Goal: Transaction & Acquisition: Purchase product/service

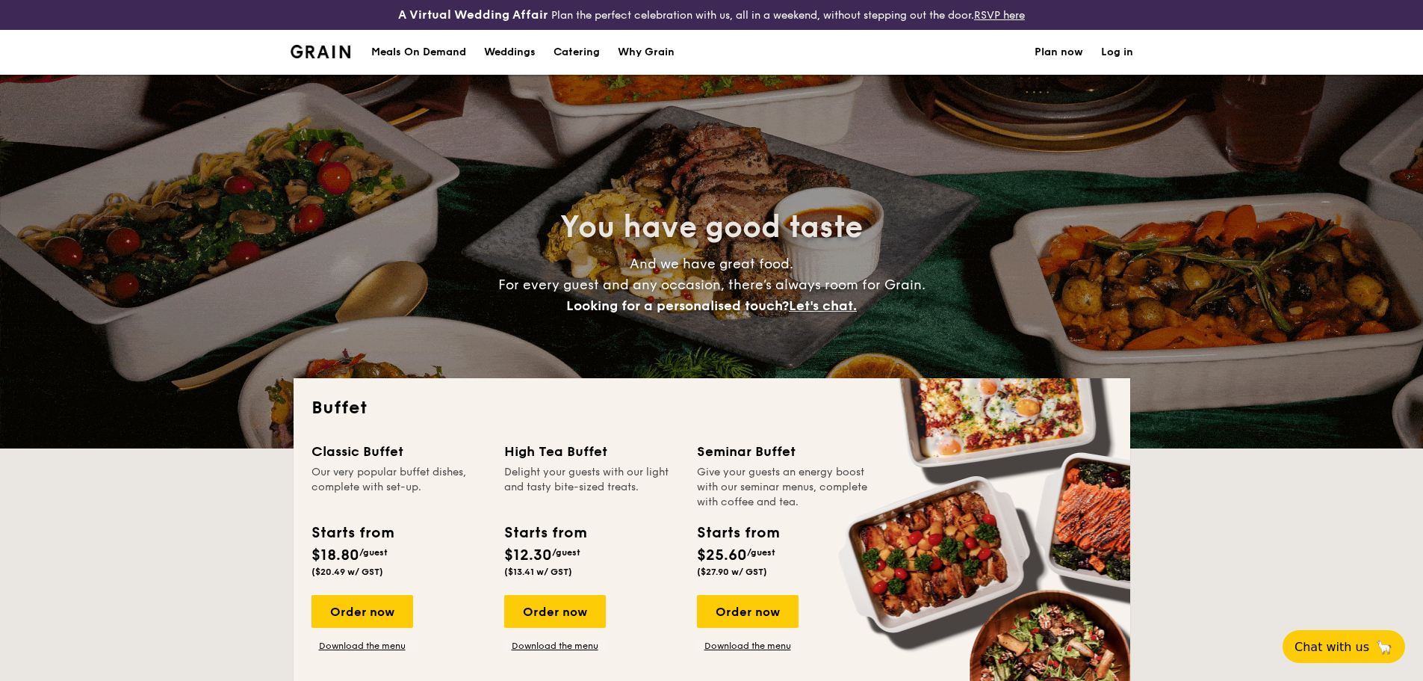
select select
click at [581, 49] on h1 "Catering" at bounding box center [577, 52] width 46 height 45
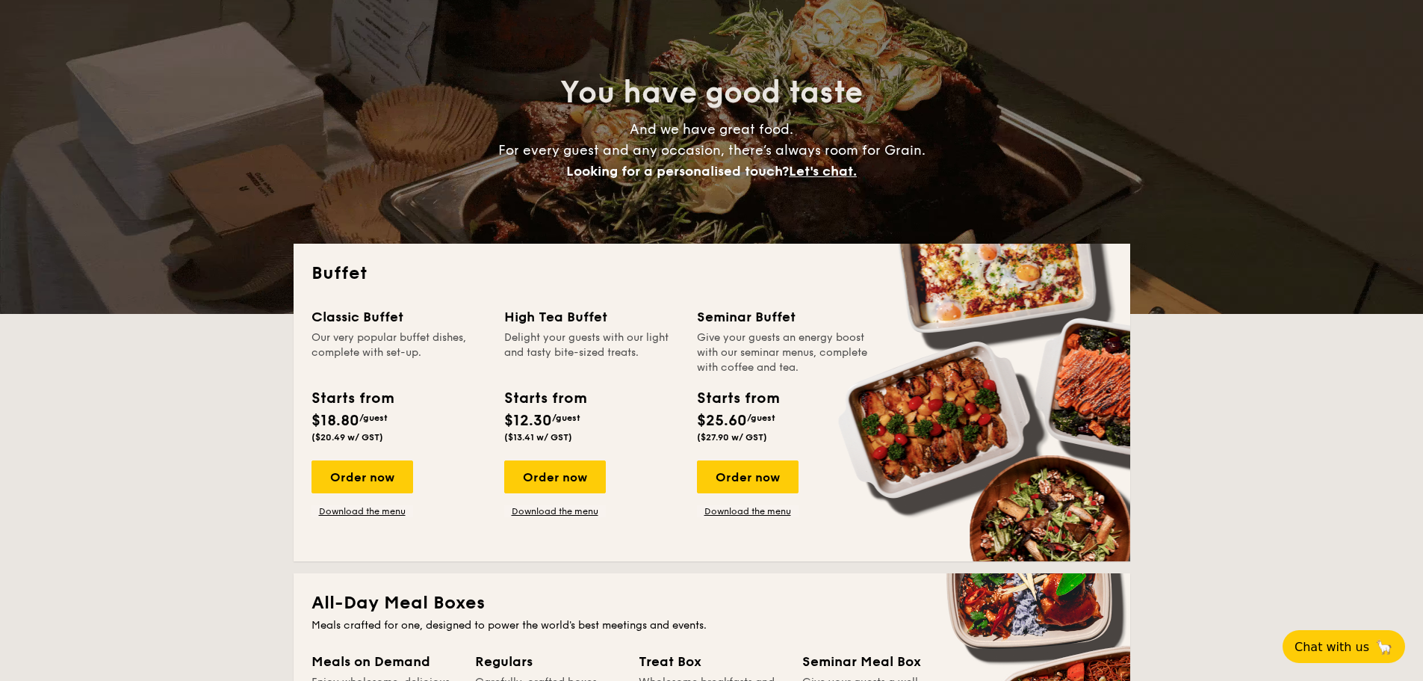
scroll to position [299, 0]
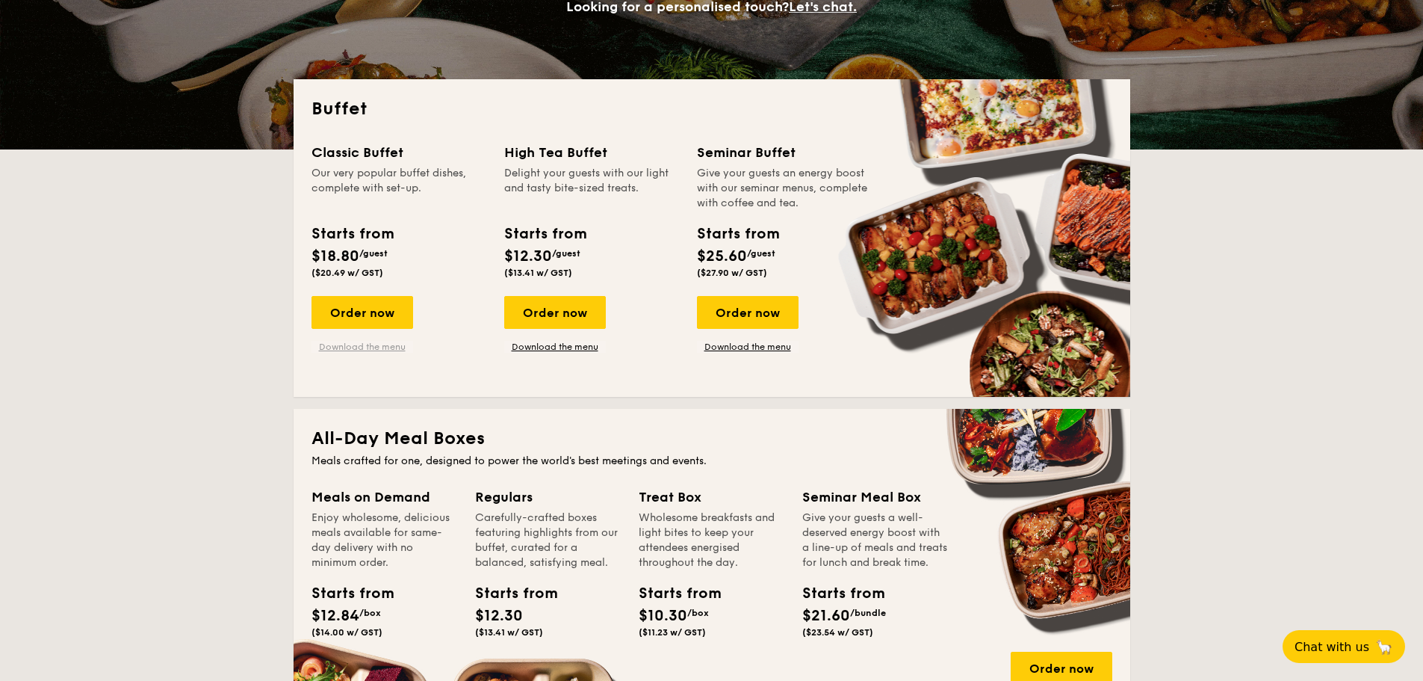
click at [384, 346] on link "Download the menu" at bounding box center [363, 347] width 102 height 12
click at [338, 299] on div "Order now" at bounding box center [363, 312] width 102 height 33
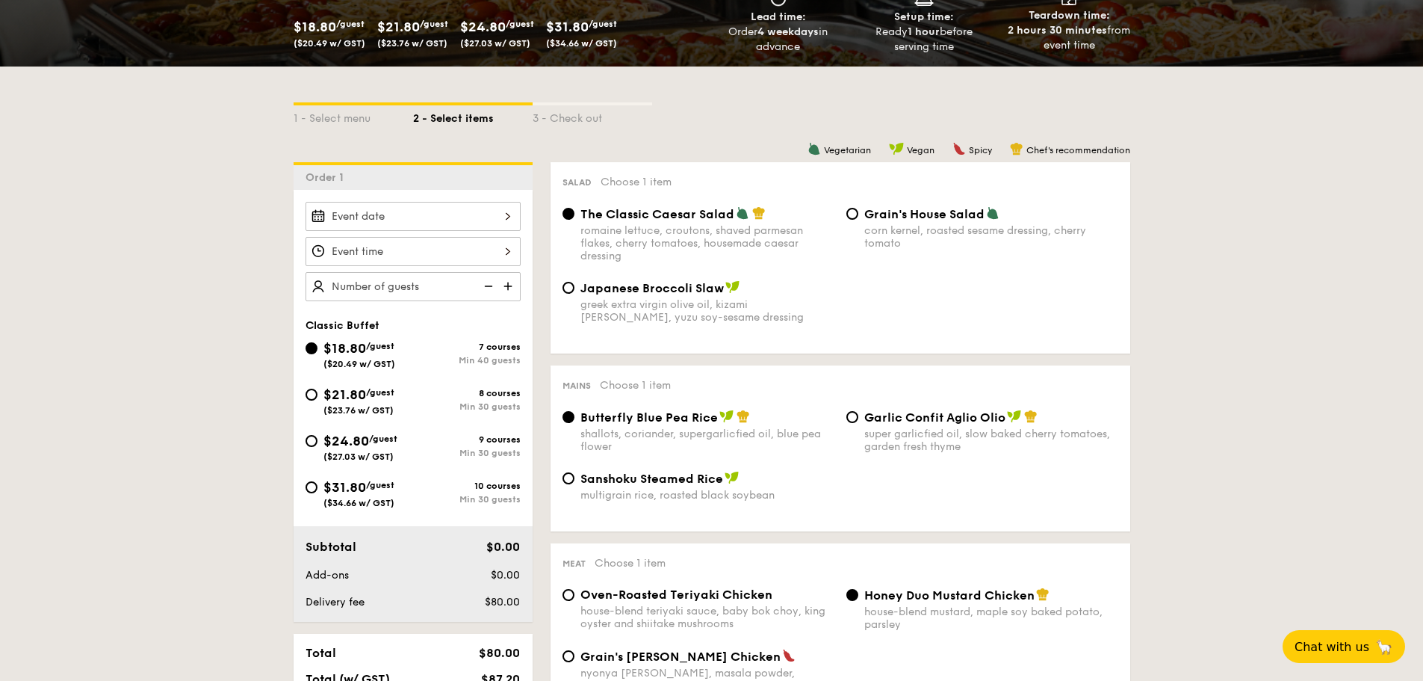
scroll to position [299, 0]
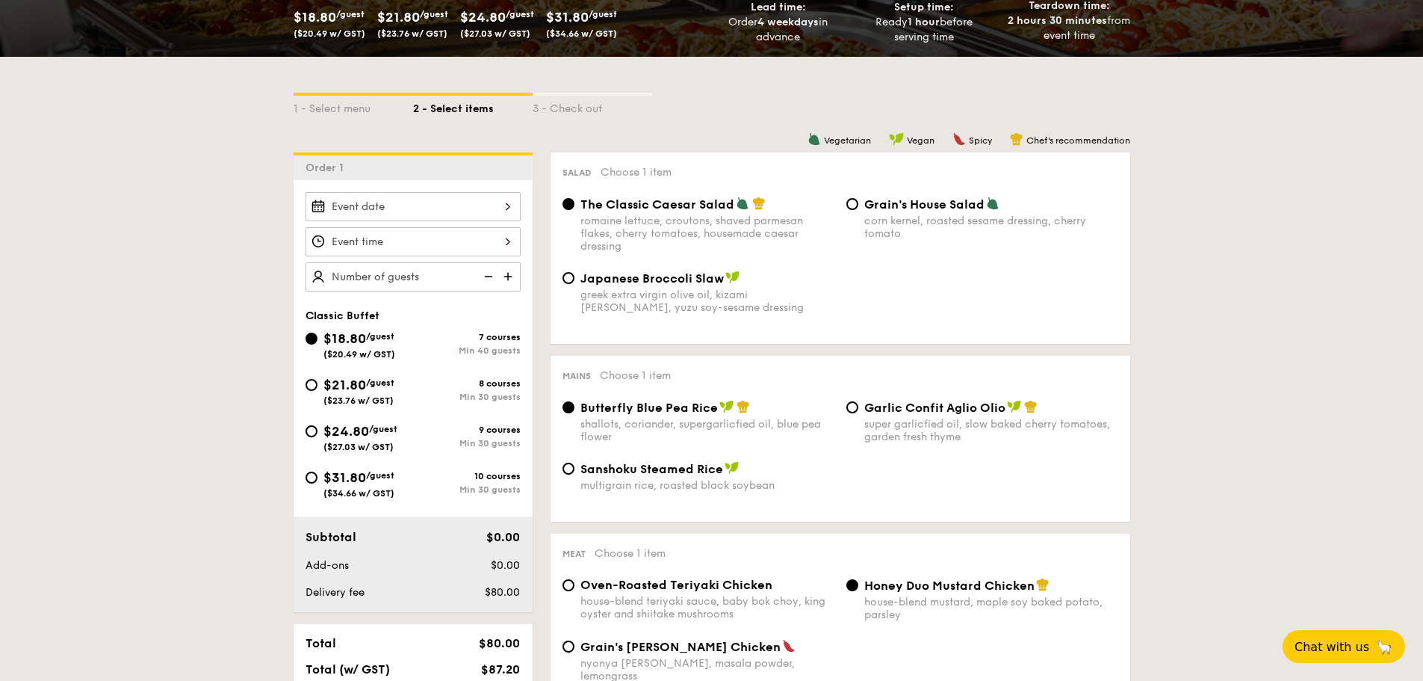
click at [375, 393] on div "$21.80 /guest ($23.76 w/ GST)" at bounding box center [358, 389] width 71 height 31
click at [318, 391] on input "$21.80 /guest ($23.76 w/ GST) 8 courses Min 30 guests" at bounding box center [312, 385] width 12 height 12
radio input "true"
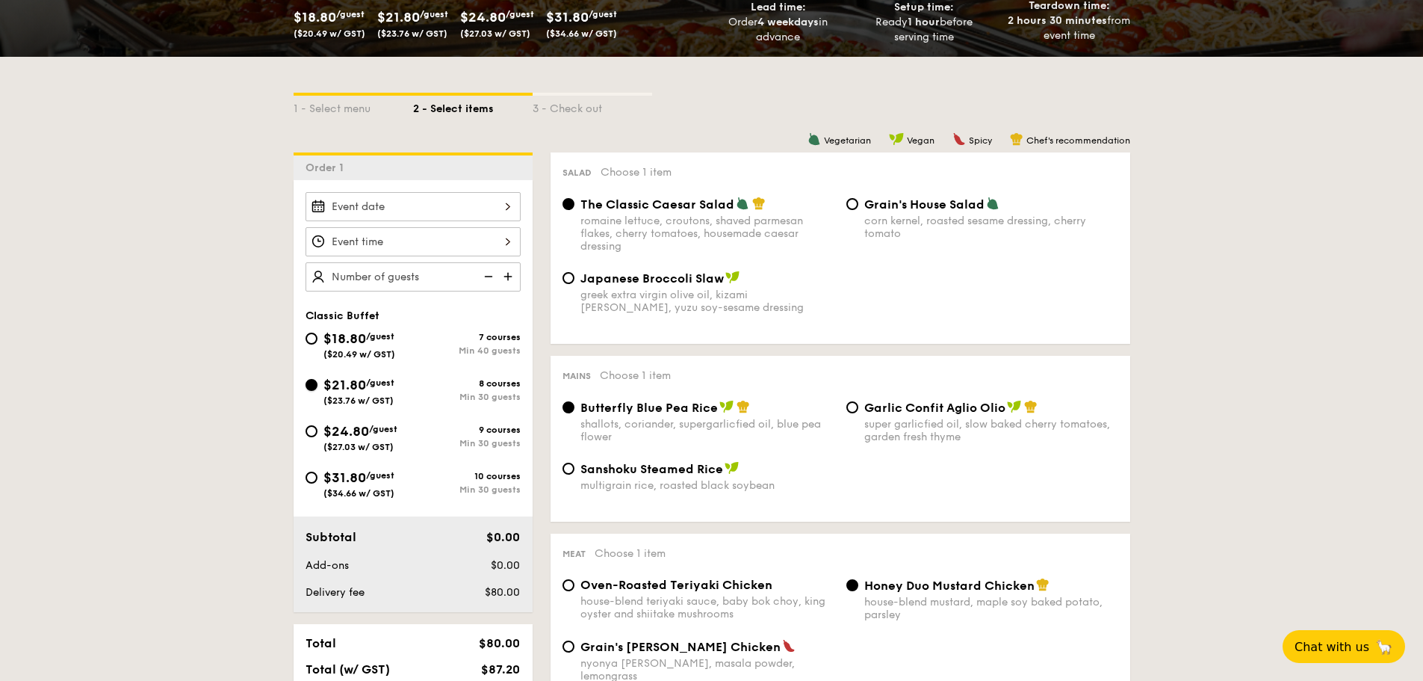
radio input "true"
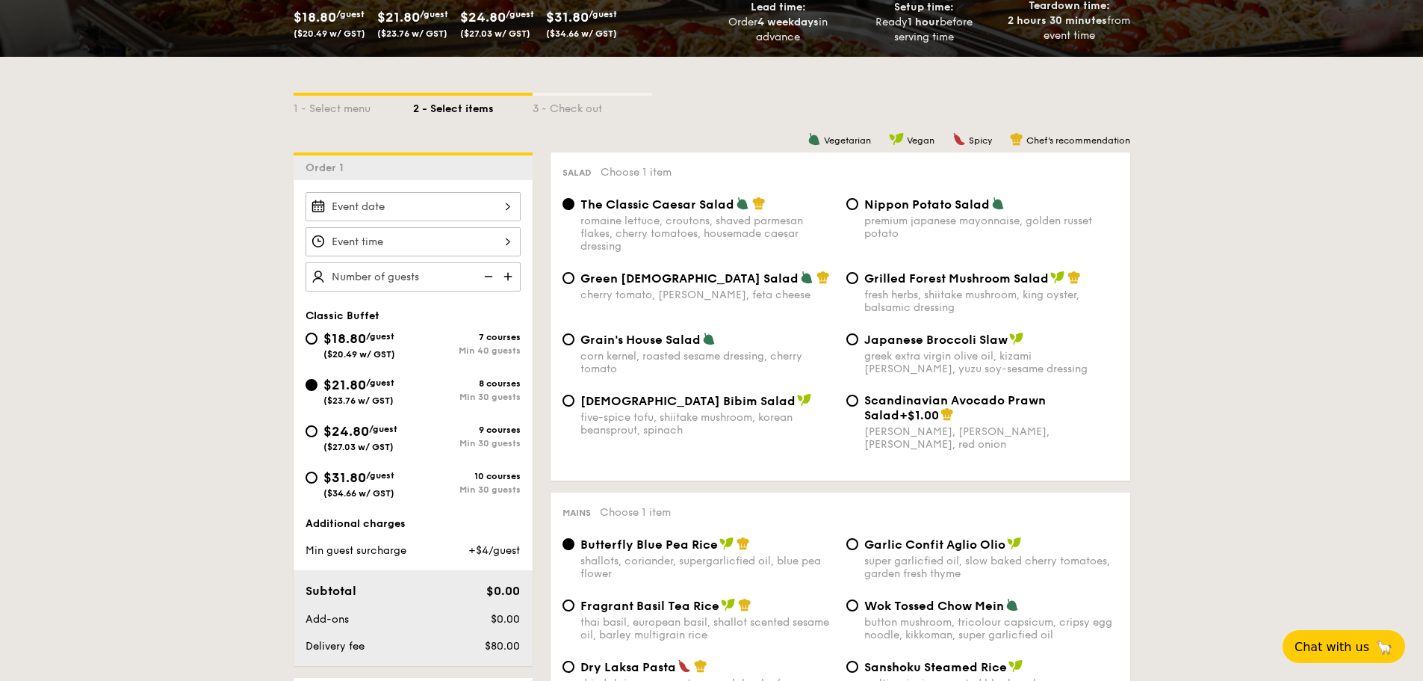
click at [360, 428] on span "$24.80" at bounding box center [346, 431] width 46 height 16
click at [318, 428] on input "$24.80 /guest ($27.03 w/ GST) 9 courses Min 30 guests" at bounding box center [312, 431] width 12 height 12
radio input "true"
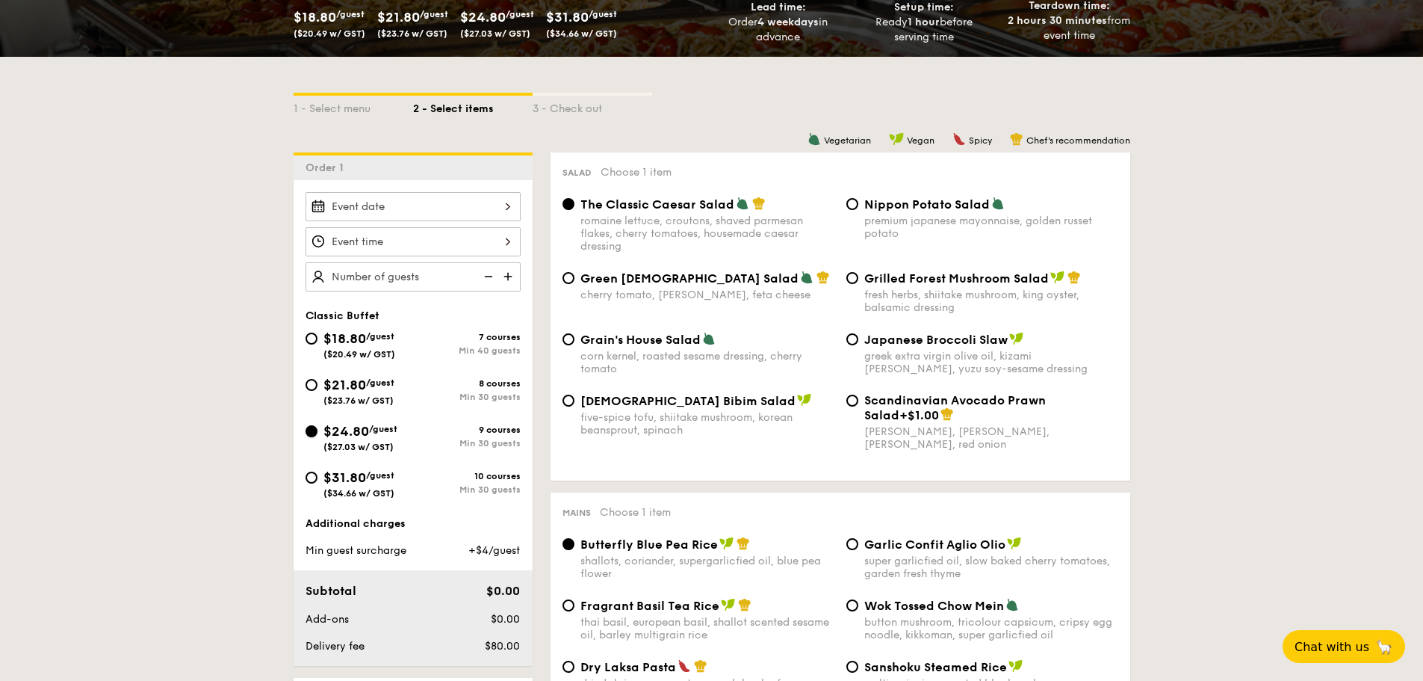
radio input "true"
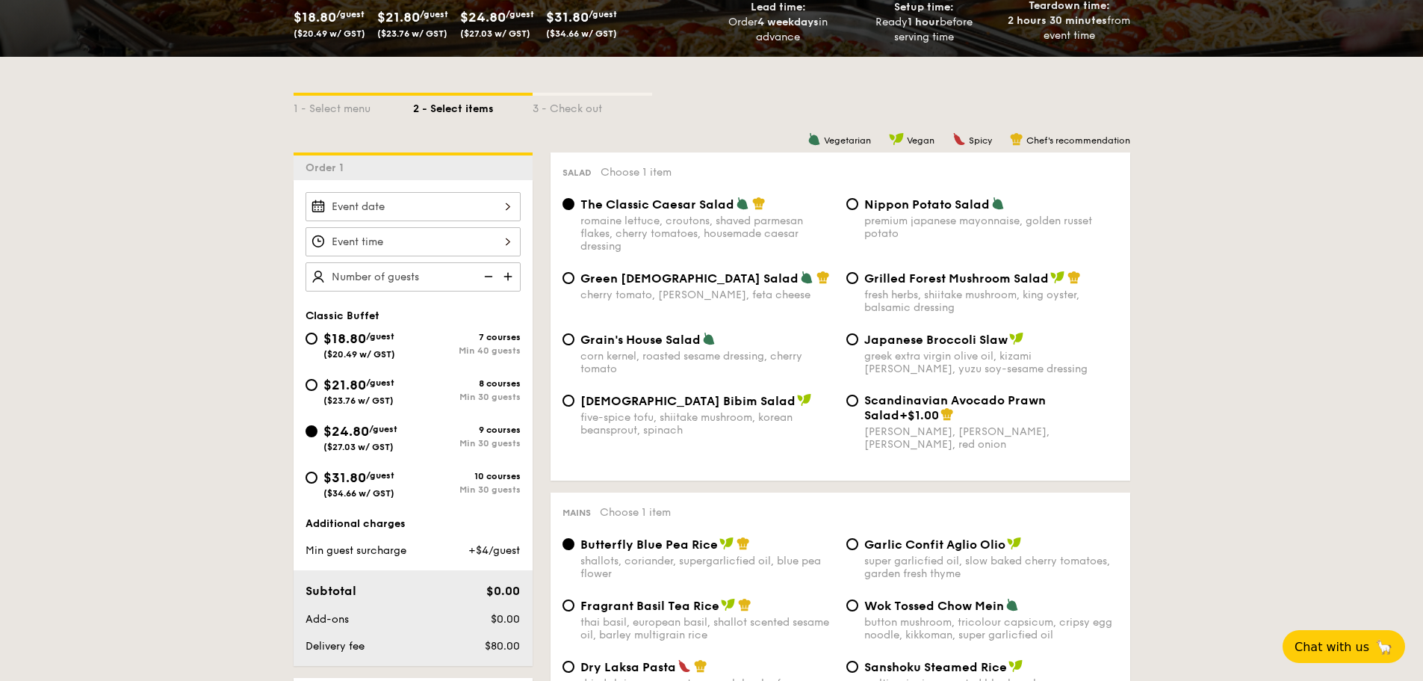
click at [359, 398] on span "($23.76 w/ GST)" at bounding box center [358, 400] width 70 height 10
click at [318, 391] on input "$21.80 /guest ($23.76 w/ GST) 8 courses Min 30 guests" at bounding box center [312, 385] width 12 height 12
radio input "true"
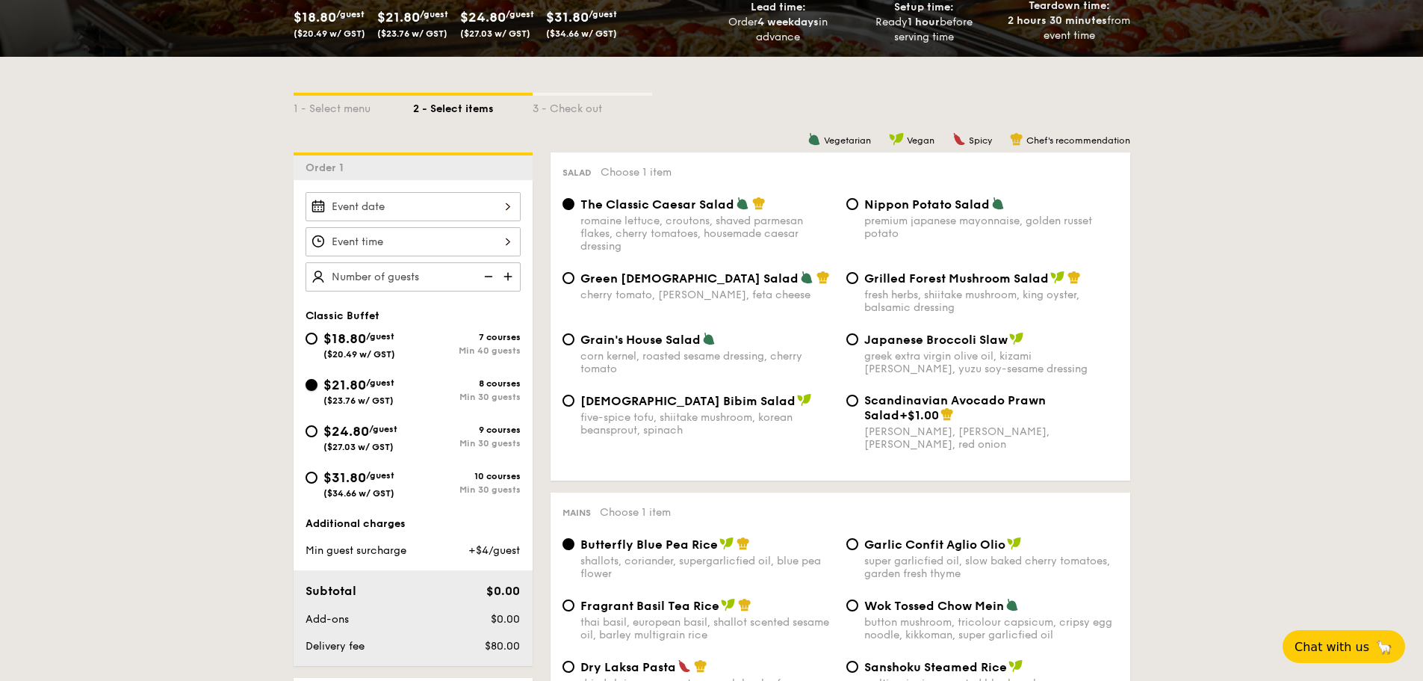
radio input "true"
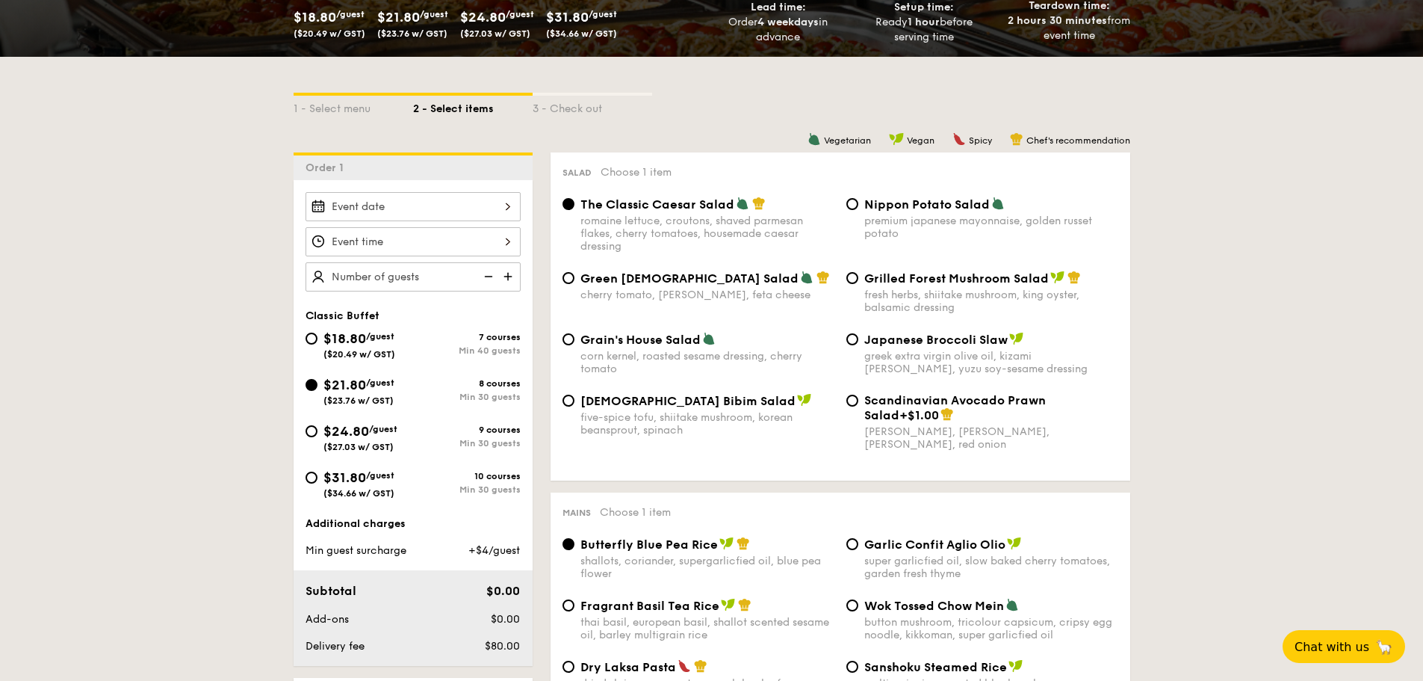
click at [365, 356] on span "($20.49 w/ GST)" at bounding box center [359, 354] width 72 height 10
click at [318, 344] on input "$18.80 /guest ($20.49 w/ GST) 7 courses Min 40 guests" at bounding box center [312, 338] width 12 height 12
radio input "true"
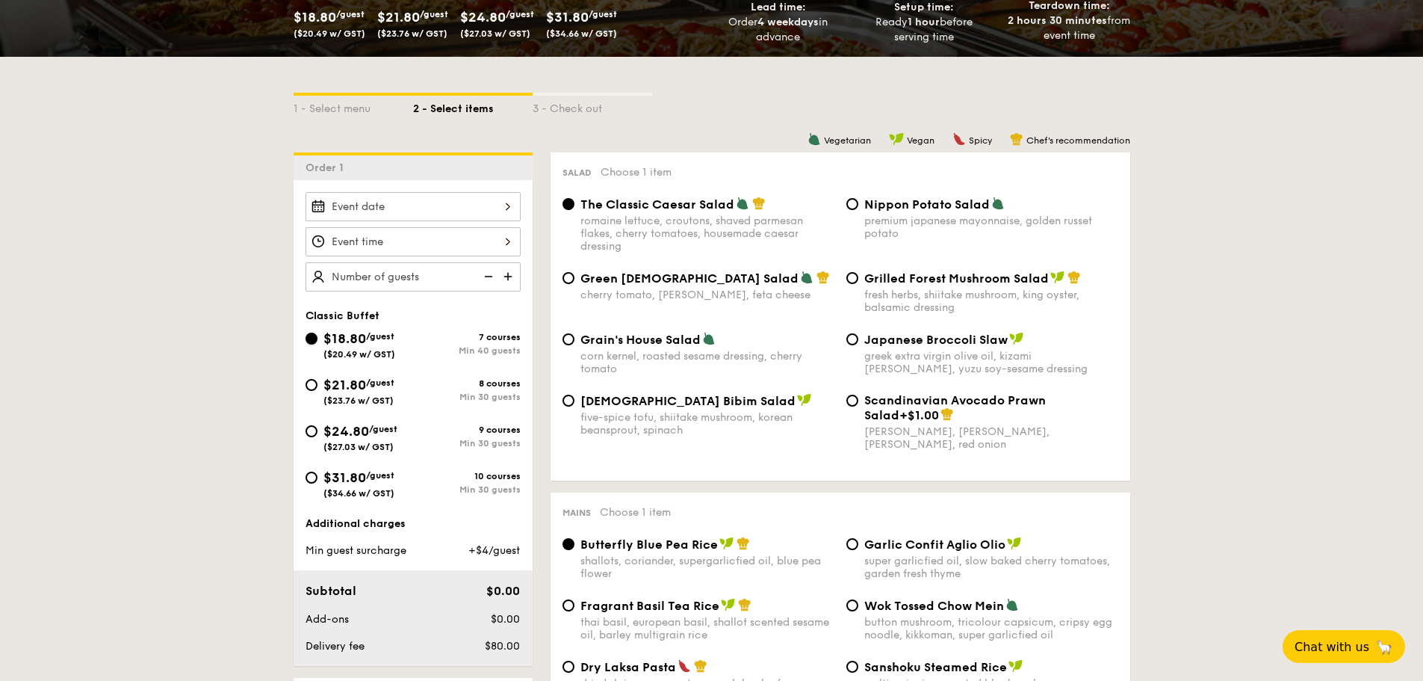
radio input "true"
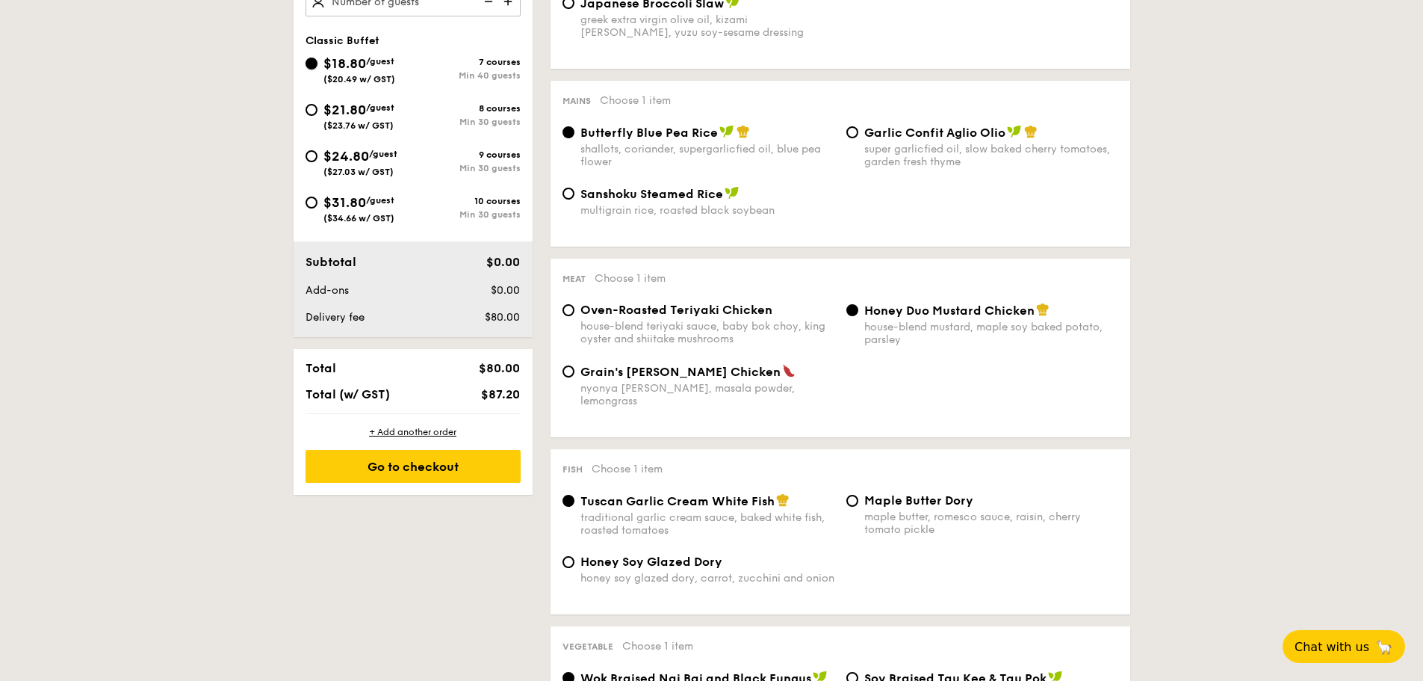
scroll to position [398, 0]
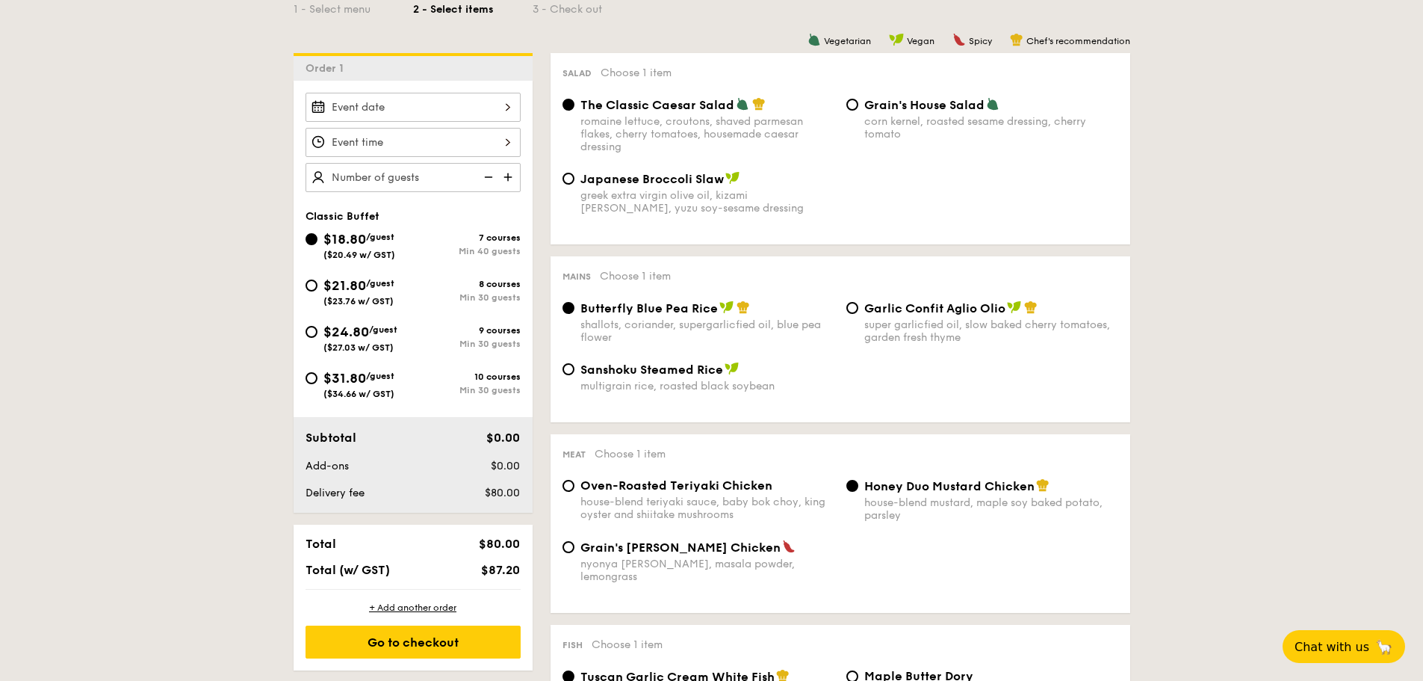
click at [501, 175] on img at bounding box center [509, 177] width 22 height 28
click at [502, 177] on img at bounding box center [509, 177] width 22 height 28
click at [491, 179] on img at bounding box center [487, 177] width 22 height 28
type input "40 guests"
click at [489, 182] on img at bounding box center [487, 177] width 22 height 28
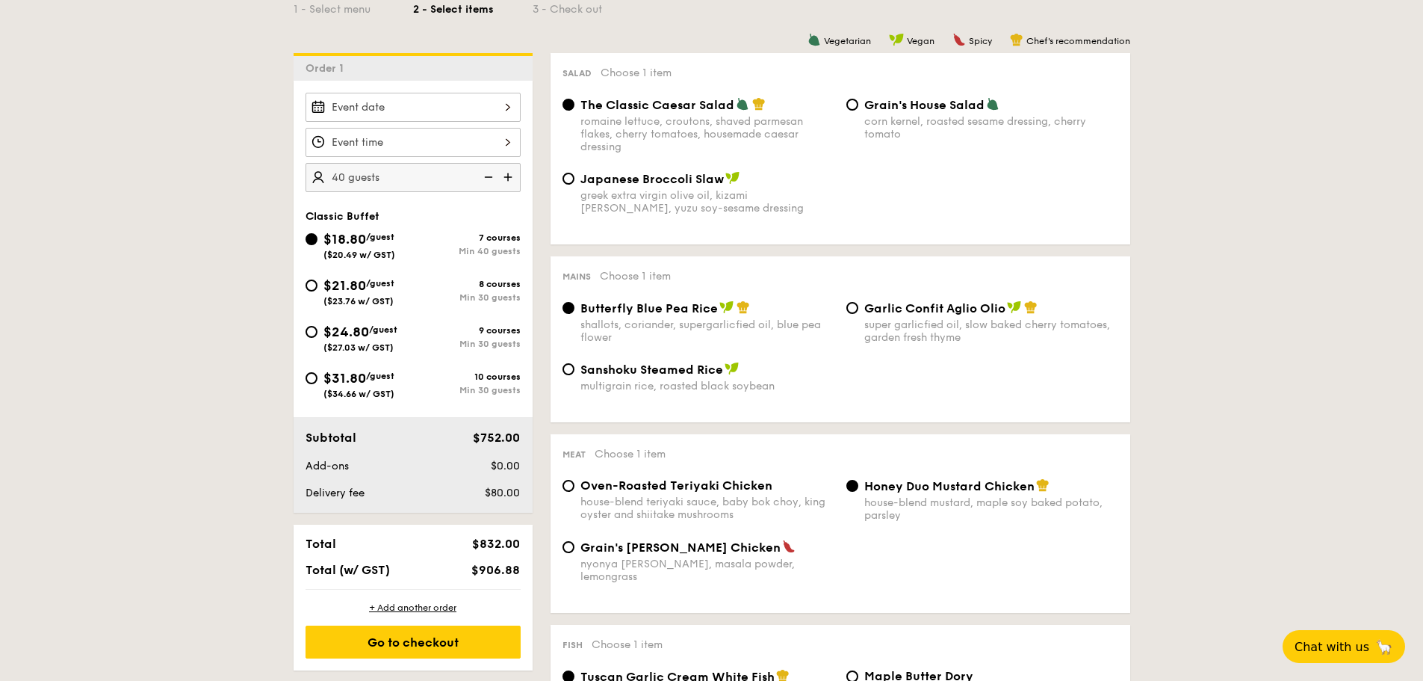
click at [484, 181] on img at bounding box center [487, 177] width 22 height 28
click at [489, 176] on img at bounding box center [487, 177] width 22 height 28
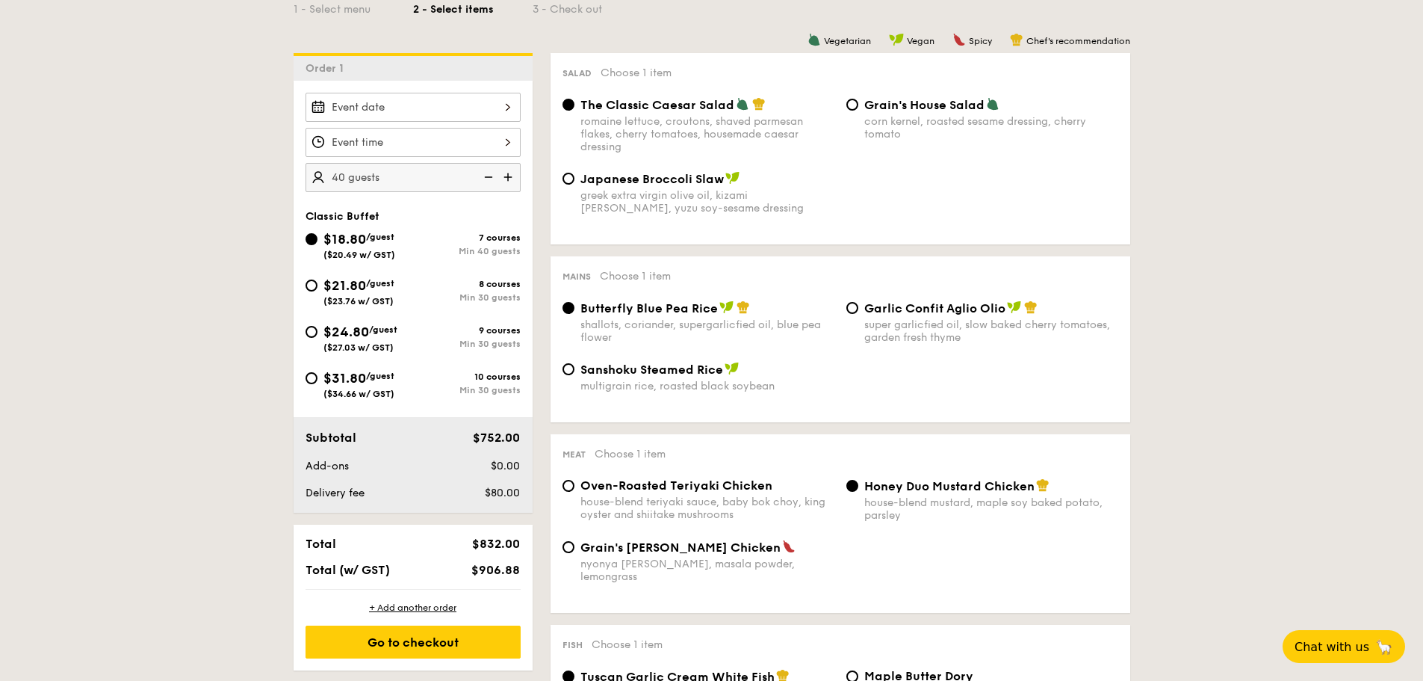
click at [489, 176] on img at bounding box center [487, 177] width 22 height 28
drag, startPoint x: 418, startPoint y: 289, endPoint x: 486, endPoint y: 299, distance: 68.7
click at [418, 289] on div "8 courses Min 30 guests" at bounding box center [467, 291] width 108 height 24
click at [318, 289] on input "$21.80 /guest ($23.76 w/ GST) 8 courses Min 30 guests" at bounding box center [312, 285] width 12 height 12
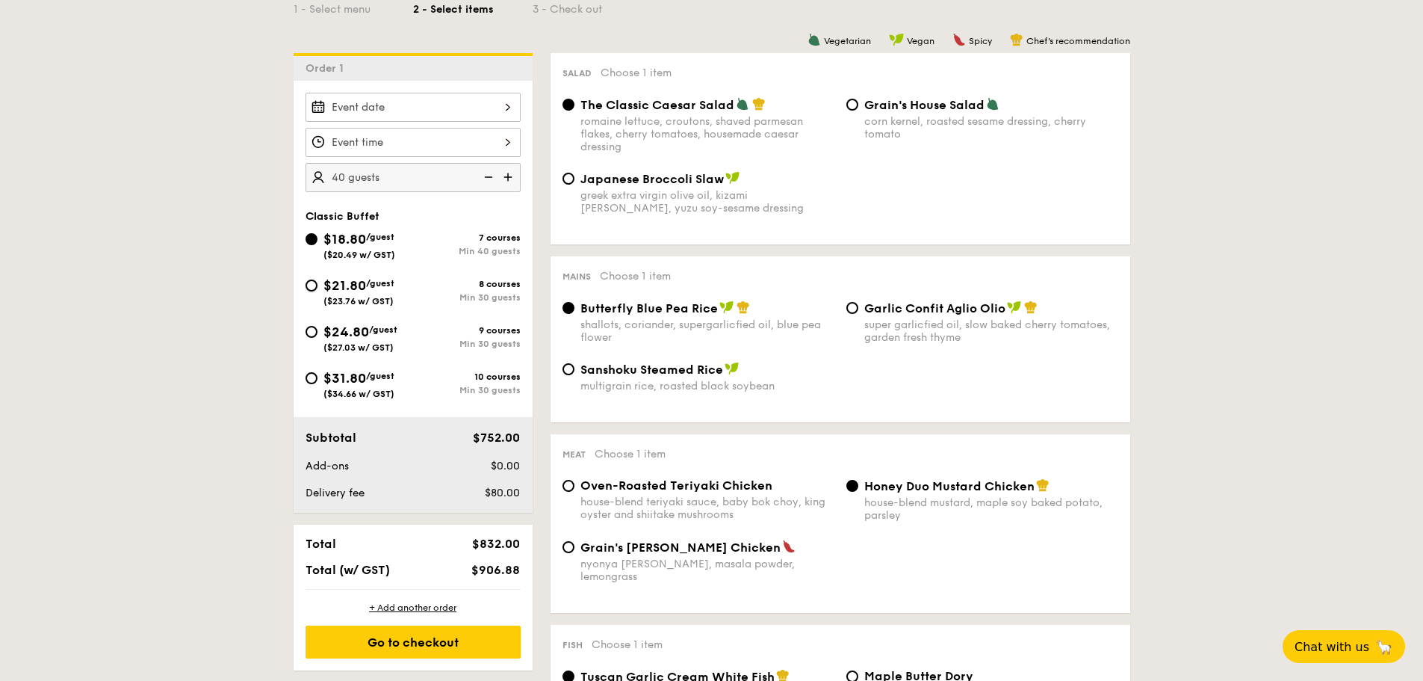
radio input "true"
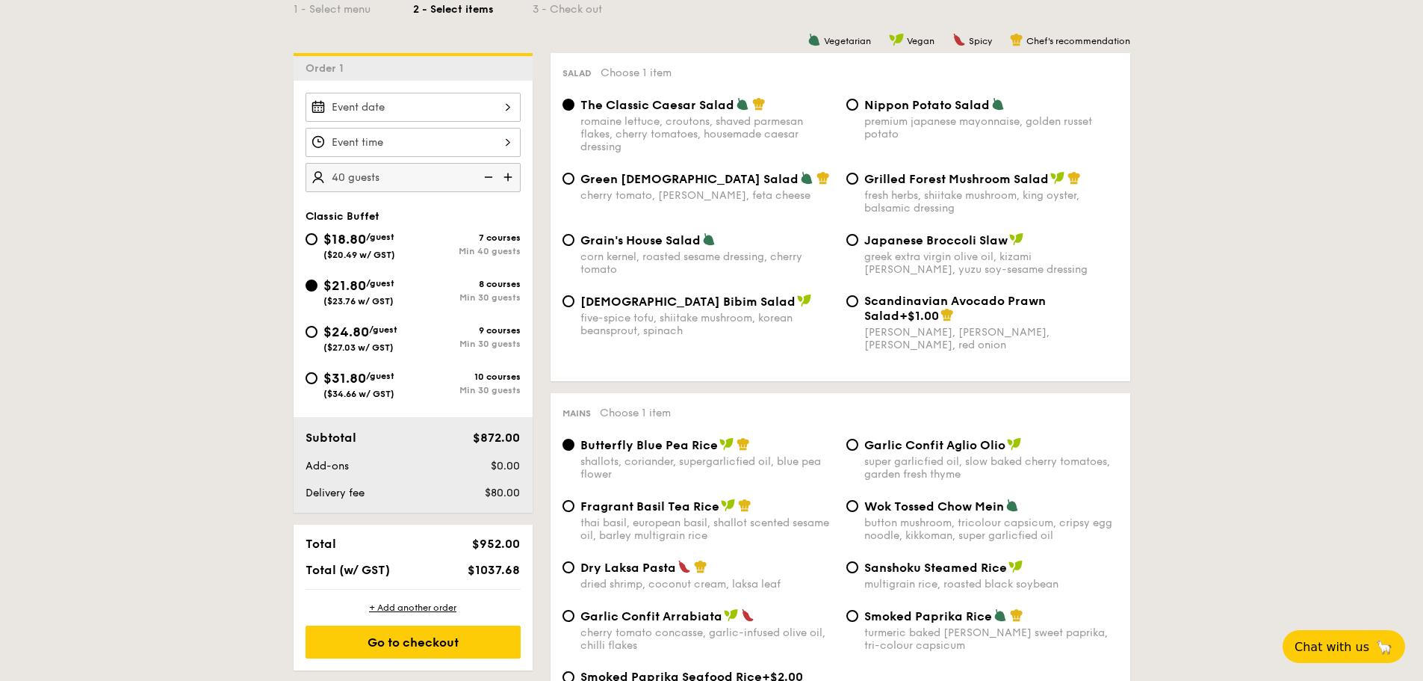
click at [506, 171] on img at bounding box center [509, 177] width 22 height 28
click at [486, 177] on img at bounding box center [487, 177] width 22 height 28
click at [490, 181] on img at bounding box center [487, 177] width 22 height 28
type input "35 guests"
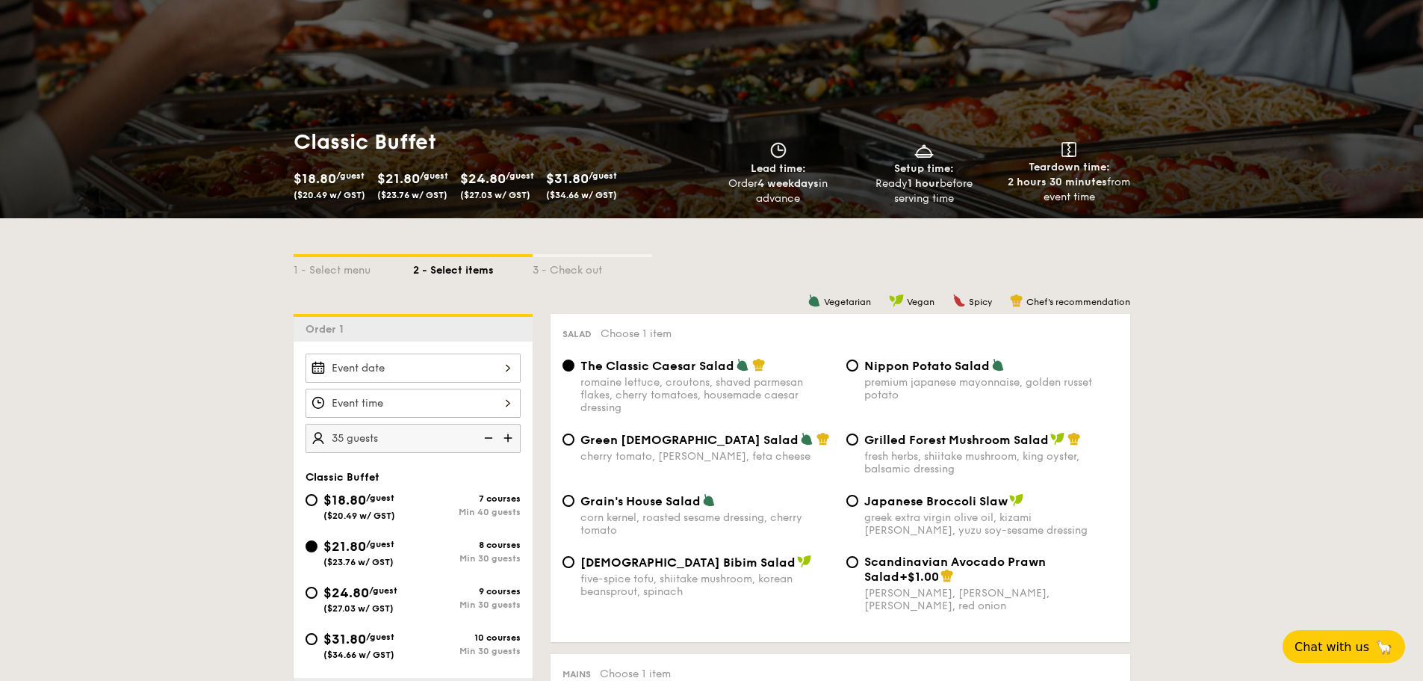
scroll to position [0, 0]
